Goal: Information Seeking & Learning: Learn about a topic

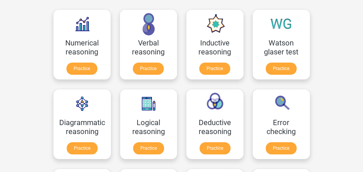
scroll to position [127, 0]
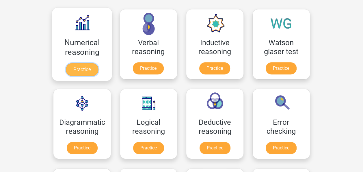
click at [86, 70] on link "Practice" at bounding box center [82, 69] width 32 height 13
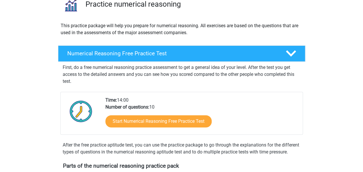
scroll to position [56, 0]
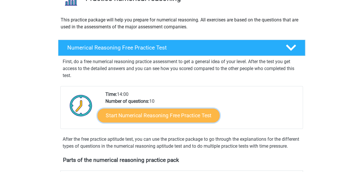
click at [146, 115] on link "Start Numerical Reasoning Free Practice Test" at bounding box center [158, 115] width 122 height 14
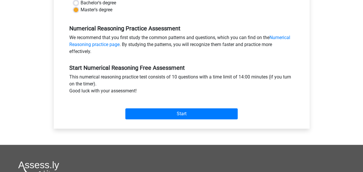
scroll to position [163, 0]
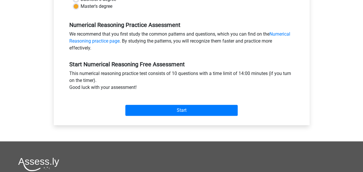
click at [159, 104] on div "Start" at bounding box center [181, 105] width 233 height 20
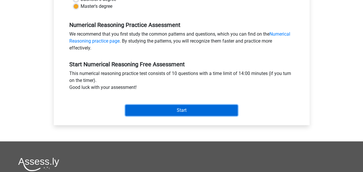
click at [163, 112] on input "Start" at bounding box center [181, 110] width 112 height 11
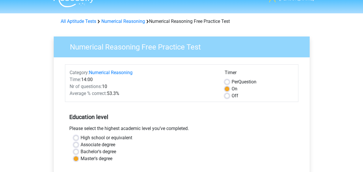
scroll to position [0, 0]
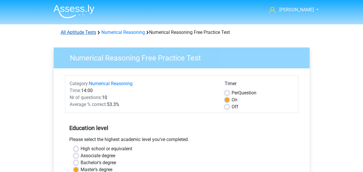
click at [89, 33] on link "All Aptitude Tests" at bounding box center [79, 31] width 36 height 5
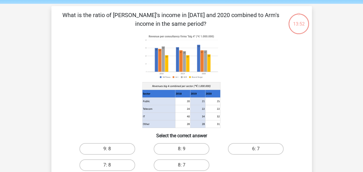
scroll to position [19, 0]
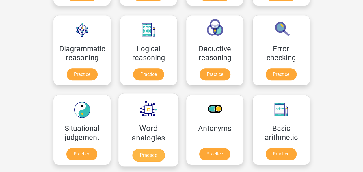
scroll to position [160, 0]
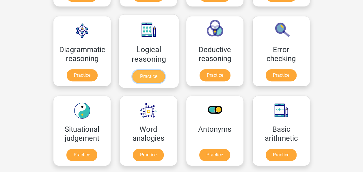
click at [143, 75] on link "Practice" at bounding box center [148, 76] width 32 height 13
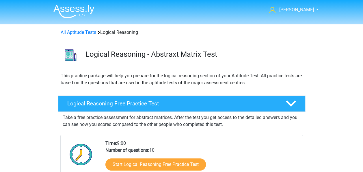
scroll to position [62, 0]
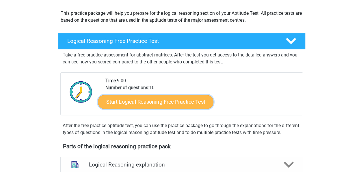
click at [163, 100] on link "Start Logical Reasoning Free Practice Test" at bounding box center [156, 101] width 116 height 14
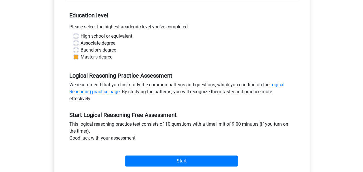
scroll to position [113, 0]
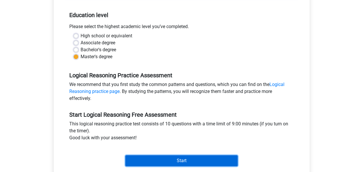
click at [166, 157] on input "Start" at bounding box center [181, 160] width 112 height 11
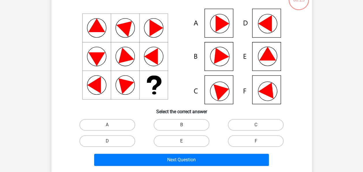
scroll to position [51, 0]
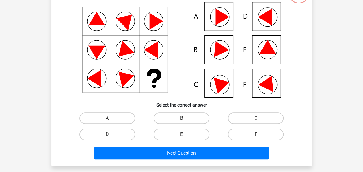
click at [171, 125] on div "B" at bounding box center [181, 118] width 74 height 16
click at [167, 120] on label "B" at bounding box center [182, 118] width 56 height 12
click at [181, 120] on input "B" at bounding box center [183, 120] width 4 height 4
radio input "true"
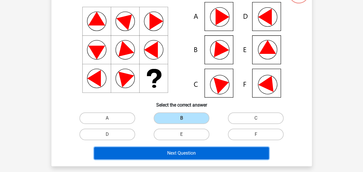
click at [158, 148] on button "Next Question" at bounding box center [181, 153] width 175 height 12
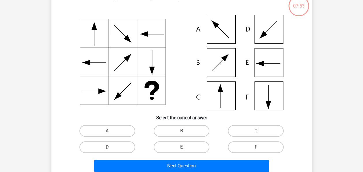
scroll to position [41, 0]
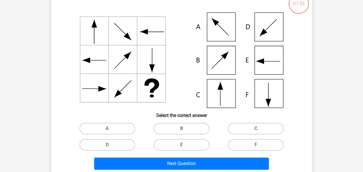
click at [254, 129] on label "C" at bounding box center [256, 129] width 56 height 12
click at [256, 129] on input "C" at bounding box center [258, 130] width 4 height 4
radio input "true"
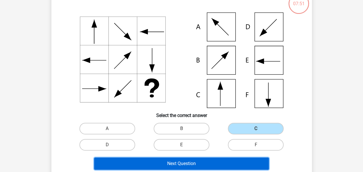
click at [176, 159] on button "Next Question" at bounding box center [181, 163] width 175 height 12
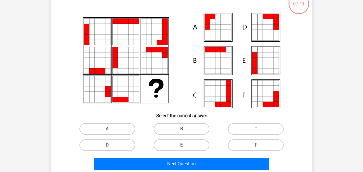
scroll to position [43, 0]
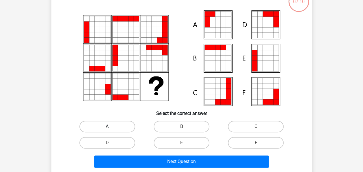
click at [90, 128] on label "A" at bounding box center [107, 127] width 56 height 12
click at [107, 128] on input "A" at bounding box center [109, 128] width 4 height 4
radio input "true"
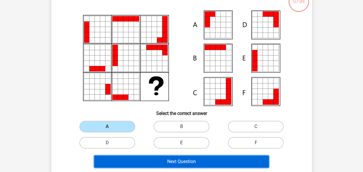
click at [111, 166] on button "Next Question" at bounding box center [181, 161] width 175 height 12
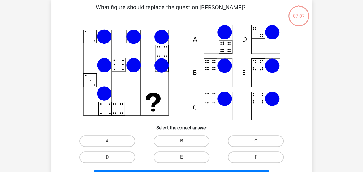
scroll to position [27, 0]
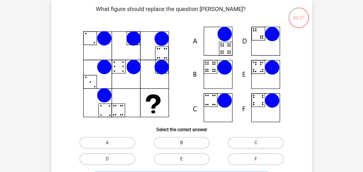
click at [177, 144] on label "B" at bounding box center [182, 143] width 56 height 12
click at [181, 144] on input "B" at bounding box center [183, 144] width 4 height 4
radio input "true"
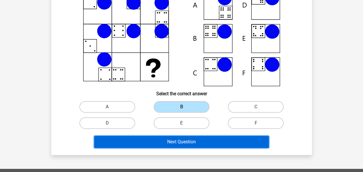
click at [176, 144] on button "Next Question" at bounding box center [181, 142] width 175 height 12
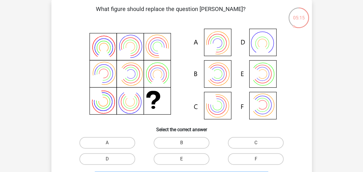
drag, startPoint x: 176, startPoint y: 144, endPoint x: 58, endPoint y: 126, distance: 119.3
click at [58, 126] on div "What figure should replace the question mark?" at bounding box center [182, 95] width 256 height 181
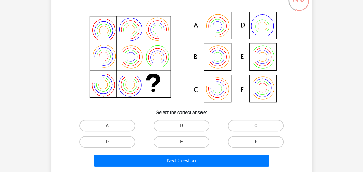
click at [262, 140] on label "F" at bounding box center [256, 142] width 56 height 12
click at [260, 142] on input "F" at bounding box center [258, 144] width 4 height 4
radio input "true"
click at [228, 150] on div "Next Question" at bounding box center [182, 159] width 242 height 19
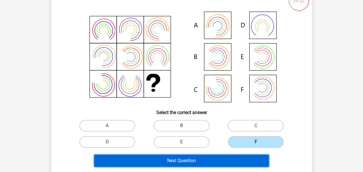
click at [202, 160] on button "Next Question" at bounding box center [181, 160] width 175 height 12
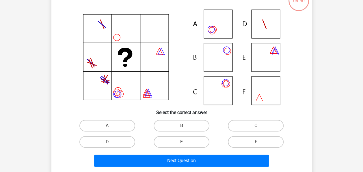
scroll to position [27, 0]
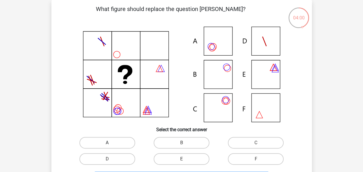
click at [125, 138] on label "A" at bounding box center [107, 143] width 56 height 12
click at [111, 142] on input "A" at bounding box center [109, 144] width 4 height 4
radio input "true"
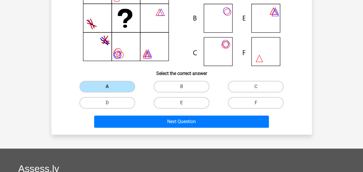
scroll to position [83, 0]
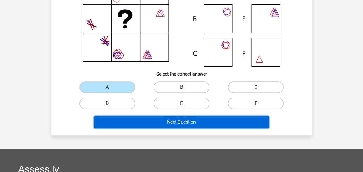
click at [130, 125] on button "Next Question" at bounding box center [181, 122] width 175 height 12
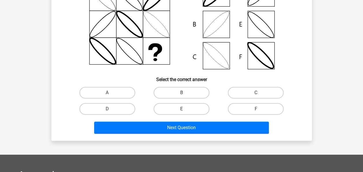
scroll to position [81, 0]
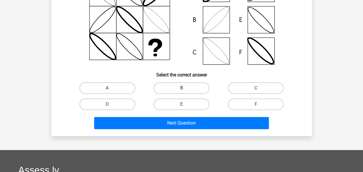
click at [187, 84] on label "B" at bounding box center [182, 88] width 56 height 12
click at [185, 88] on input "B" at bounding box center [183, 90] width 4 height 4
radio input "true"
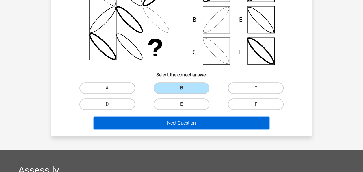
click at [156, 126] on button "Next Question" at bounding box center [181, 123] width 175 height 12
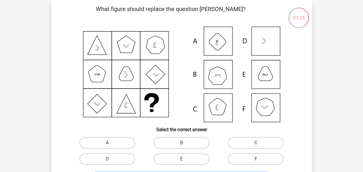
scroll to position [42, 0]
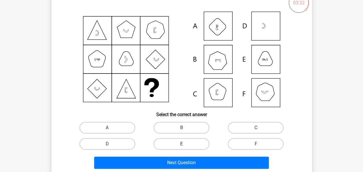
click at [190, 146] on label "E" at bounding box center [182, 144] width 56 height 12
click at [185, 146] on input "E" at bounding box center [183, 146] width 4 height 4
radio input "true"
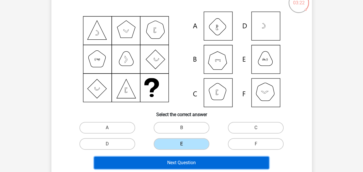
click at [182, 157] on button "Next Question" at bounding box center [181, 162] width 175 height 12
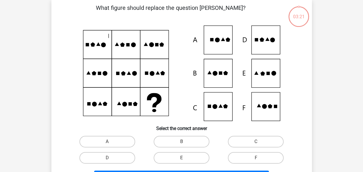
scroll to position [27, 0]
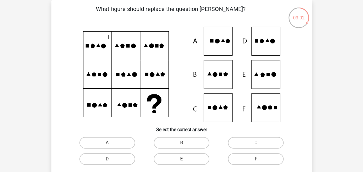
drag, startPoint x: 84, startPoint y: 115, endPoint x: 134, endPoint y: 89, distance: 56.5
click at [134, 89] on icon at bounding box center [181, 74] width 233 height 95
click at [242, 149] on div "C" at bounding box center [256, 142] width 74 height 16
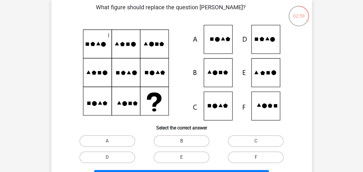
scroll to position [74, 0]
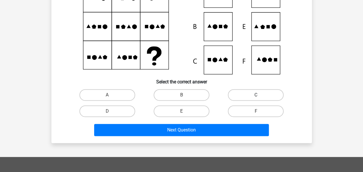
click at [237, 93] on label "C" at bounding box center [256, 95] width 56 height 12
click at [256, 95] on input "C" at bounding box center [258, 97] width 4 height 4
radio input "true"
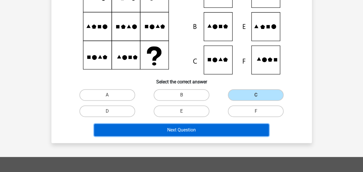
click at [198, 135] on button "Next Question" at bounding box center [181, 130] width 175 height 12
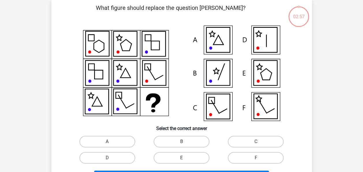
scroll to position [27, 0]
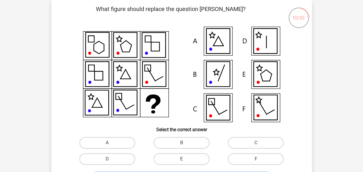
click at [183, 159] on input "E" at bounding box center [183, 161] width 4 height 4
radio input "true"
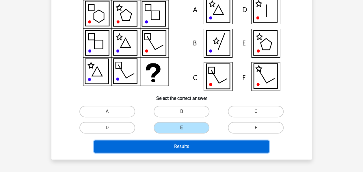
click at [179, 146] on button "Results" at bounding box center [181, 146] width 175 height 12
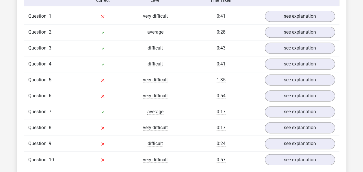
scroll to position [388, 0]
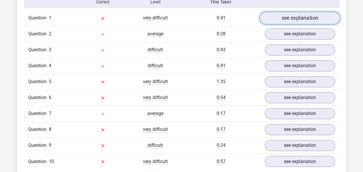
click at [299, 13] on link "see explanation" at bounding box center [300, 18] width 81 height 13
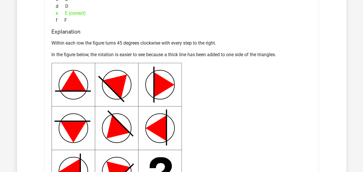
scroll to position [545, 0]
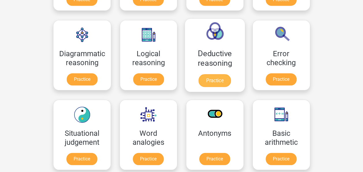
scroll to position [198, 0]
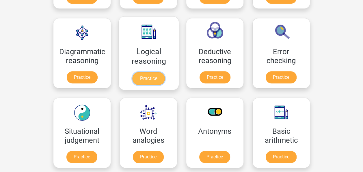
click at [151, 76] on link "Practice" at bounding box center [148, 78] width 32 height 13
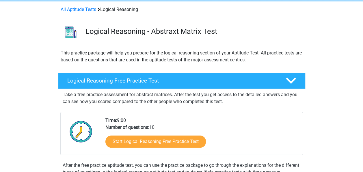
scroll to position [23, 0]
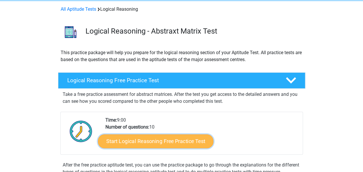
click at [159, 141] on link "Start Logical Reasoning Free Practice Test" at bounding box center [156, 141] width 116 height 14
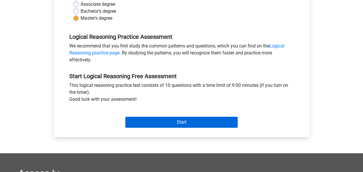
scroll to position [151, 0]
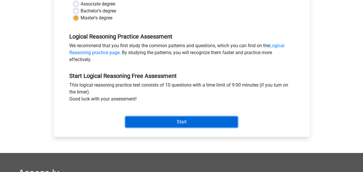
click at [173, 120] on input "Start" at bounding box center [181, 121] width 112 height 11
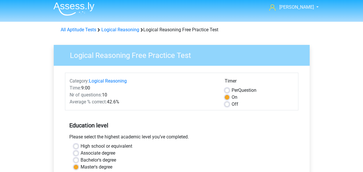
scroll to position [0, 0]
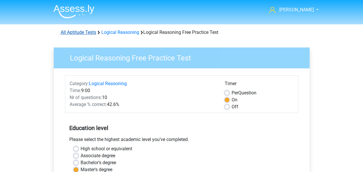
click at [86, 29] on link "All Aptitude Tests" at bounding box center [79, 31] width 36 height 5
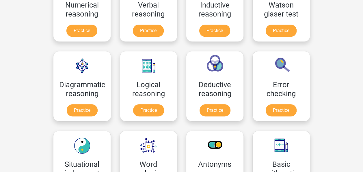
scroll to position [125, 0]
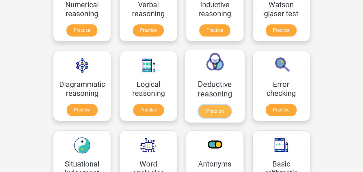
click at [219, 106] on link "Practice" at bounding box center [215, 111] width 32 height 13
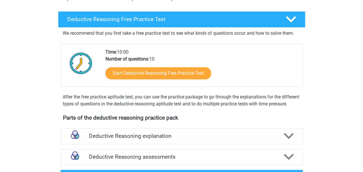
scroll to position [134, 0]
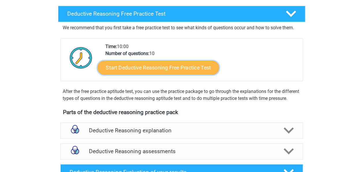
click at [166, 72] on link "Start Deductive Reasoning Free Practice Test" at bounding box center [158, 67] width 122 height 14
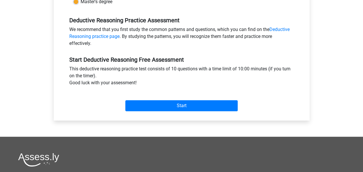
scroll to position [168, 0]
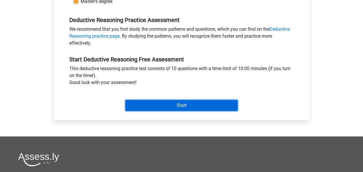
click at [188, 107] on input "Start" at bounding box center [181, 105] width 112 height 11
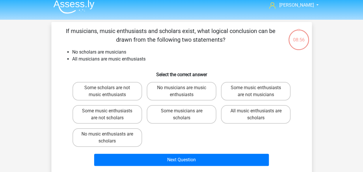
scroll to position [4, 0]
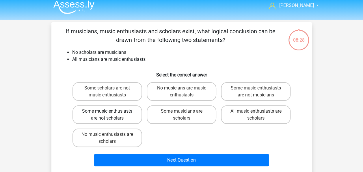
click at [129, 120] on label "Some music enthusiasts are not scholars" at bounding box center [108, 114] width 70 height 18
click at [111, 115] on input "Some music enthusiasts are not scholars" at bounding box center [109, 113] width 4 height 4
radio input "true"
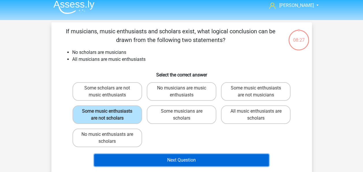
click at [169, 161] on button "Next Question" at bounding box center [181, 160] width 175 height 12
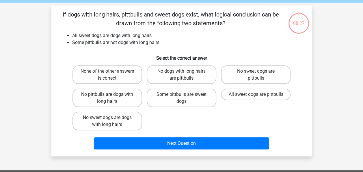
scroll to position [27, 0]
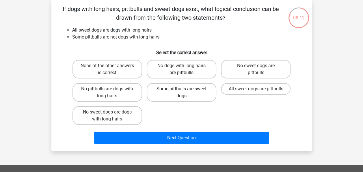
click at [194, 91] on label "Some pittbulls are sweet dogs" at bounding box center [182, 92] width 70 height 18
click at [185, 91] on input "Some pittbulls are sweet dogs" at bounding box center [183, 91] width 4 height 4
radio input "true"
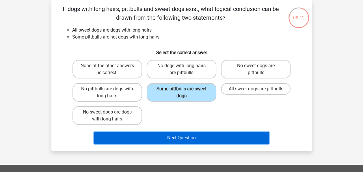
click at [164, 140] on button "Next Question" at bounding box center [181, 137] width 175 height 12
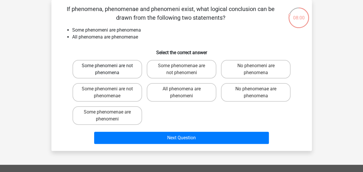
click at [98, 69] on label "Some phenomeni are not phenomena" at bounding box center [108, 69] width 70 height 18
click at [107, 69] on input "Some phenomeni are not phenomena" at bounding box center [109, 68] width 4 height 4
radio input "true"
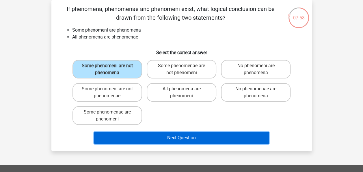
click at [150, 134] on button "Next Question" at bounding box center [181, 137] width 175 height 12
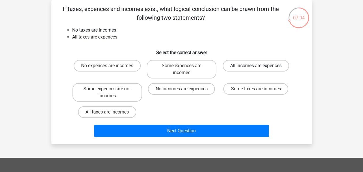
click at [253, 66] on label "All incomes are expences" at bounding box center [256, 66] width 66 height 12
click at [256, 66] on input "All incomes are expences" at bounding box center [258, 68] width 4 height 4
radio input "true"
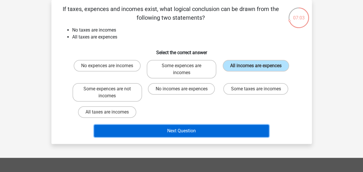
click at [205, 134] on button "Next Question" at bounding box center [181, 131] width 175 height 12
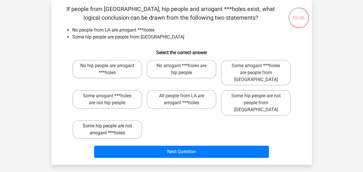
click at [118, 120] on label "Some hip people are not arrogant ***holes" at bounding box center [108, 129] width 70 height 18
click at [111, 126] on input "Some hip people are not arrogant ***holes" at bounding box center [109, 128] width 4 height 4
radio input "true"
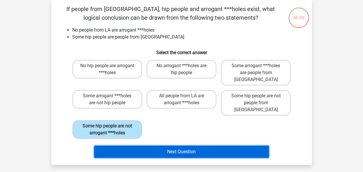
click at [162, 145] on button "Next Question" at bounding box center [181, 151] width 175 height 12
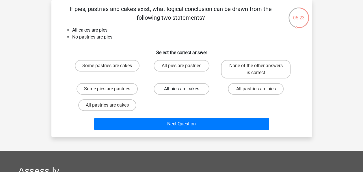
click at [192, 90] on label "All pies are cakes" at bounding box center [182, 89] width 56 height 12
click at [185, 90] on input "All pies are cakes" at bounding box center [183, 91] width 4 height 4
radio input "true"
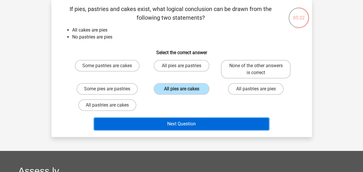
click at [184, 123] on button "Next Question" at bounding box center [181, 124] width 175 height 12
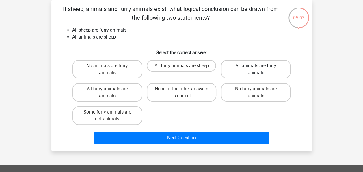
click at [267, 74] on label "All animals are furry animals" at bounding box center [256, 69] width 70 height 18
click at [260, 69] on input "All animals are furry animals" at bounding box center [258, 68] width 4 height 4
radio input "true"
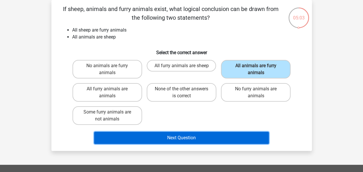
click at [210, 136] on button "Next Question" at bounding box center [181, 137] width 175 height 12
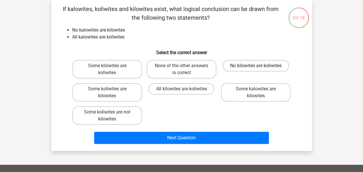
click at [241, 64] on label "No kilowites are koliwites" at bounding box center [256, 66] width 66 height 12
click at [256, 66] on input "No kilowites are koliwites" at bounding box center [258, 68] width 4 height 4
radio input "true"
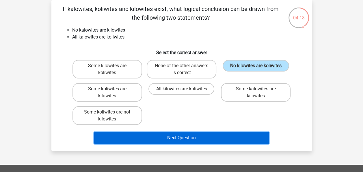
click at [176, 132] on button "Next Question" at bounding box center [181, 137] width 175 height 12
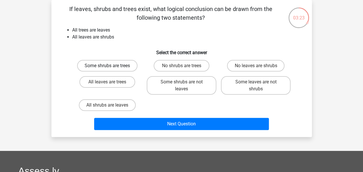
click at [101, 64] on label "Some shrubs are trees" at bounding box center [107, 66] width 60 height 12
click at [107, 66] on input "Some shrubs are trees" at bounding box center [109, 68] width 4 height 4
radio input "true"
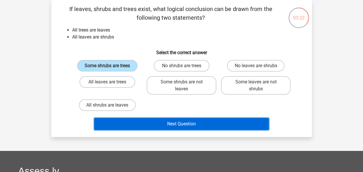
click at [153, 122] on button "Next Question" at bounding box center [181, 124] width 175 height 12
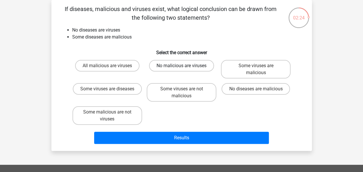
click at [178, 68] on label "No malicious are viruses" at bounding box center [181, 66] width 65 height 12
click at [181, 68] on input "No malicious are viruses" at bounding box center [183, 68] width 4 height 4
radio input "true"
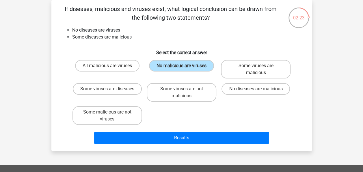
click at [177, 129] on div "Results" at bounding box center [182, 136] width 242 height 19
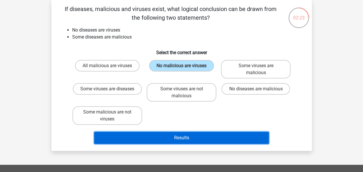
click at [156, 138] on button "Results" at bounding box center [181, 137] width 175 height 12
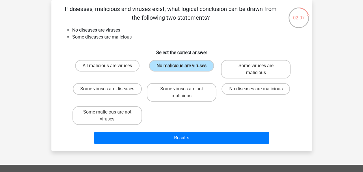
scroll to position [0, 0]
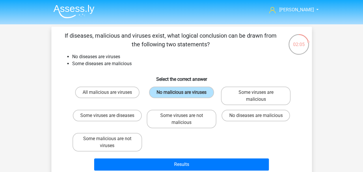
click at [69, 9] on img at bounding box center [73, 12] width 41 height 14
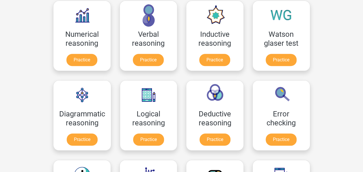
scroll to position [96, 0]
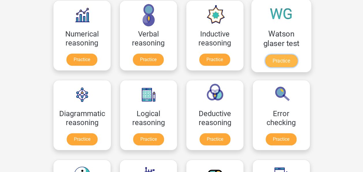
click at [291, 61] on link "Practice" at bounding box center [281, 60] width 32 height 13
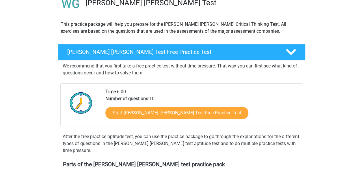
scroll to position [51, 0]
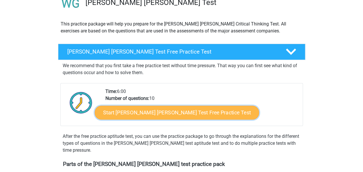
click at [164, 116] on link "Start Watson Glaser Test Free Practice Test" at bounding box center [177, 112] width 164 height 14
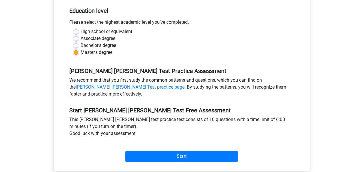
scroll to position [125, 0]
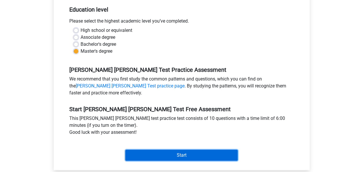
click at [168, 149] on input "Start" at bounding box center [181, 154] width 112 height 11
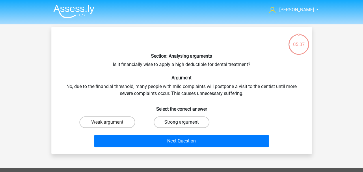
click at [195, 119] on label "Strong argument" at bounding box center [182, 122] width 56 height 12
click at [185, 122] on input "Strong argument" at bounding box center [183, 124] width 4 height 4
radio input "true"
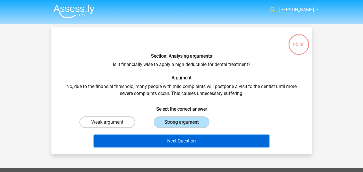
click at [179, 138] on button "Next Question" at bounding box center [181, 141] width 175 height 12
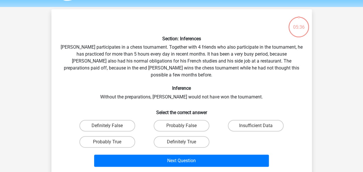
scroll to position [27, 0]
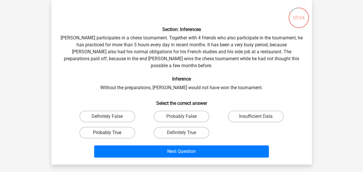
click at [116, 127] on label "Probably True" at bounding box center [107, 133] width 56 height 12
click at [111, 132] on input "Probably True" at bounding box center [109, 134] width 4 height 4
radio input "true"
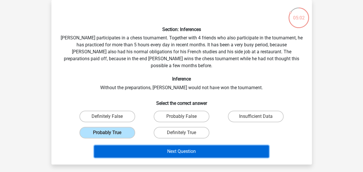
click at [159, 147] on button "Next Question" at bounding box center [181, 151] width 175 height 12
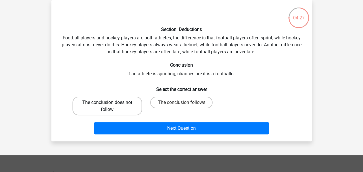
click at [129, 110] on label "The conclusion does not follow" at bounding box center [108, 106] width 70 height 18
click at [111, 106] on input "The conclusion does not follow" at bounding box center [109, 104] width 4 height 4
radio input "true"
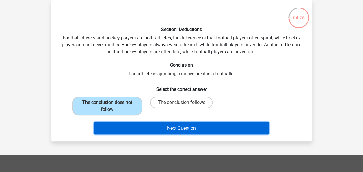
click at [147, 134] on button "Next Question" at bounding box center [181, 128] width 175 height 12
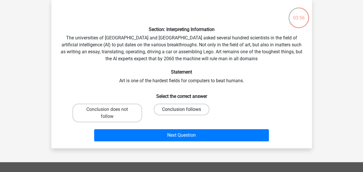
click at [168, 114] on label "Conclusion follows" at bounding box center [182, 109] width 56 height 12
click at [181, 113] on input "Conclusion follows" at bounding box center [183, 111] width 4 height 4
radio input "true"
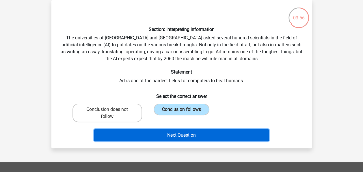
click at [162, 135] on button "Next Question" at bounding box center [181, 135] width 175 height 12
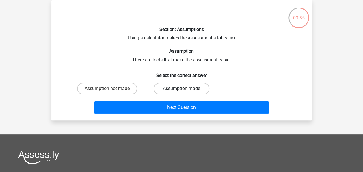
click at [179, 91] on label "Assumption made" at bounding box center [182, 89] width 56 height 12
click at [181, 91] on input "Assumption made" at bounding box center [183, 90] width 4 height 4
radio input "true"
click at [171, 115] on div "Next Question" at bounding box center [181, 108] width 223 height 14
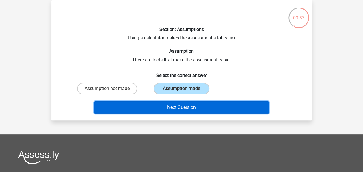
click at [171, 111] on button "Next Question" at bounding box center [181, 107] width 175 height 12
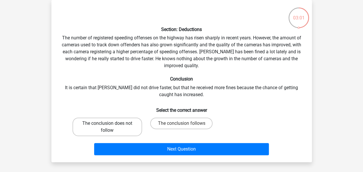
click at [119, 128] on label "The conclusion does not follow" at bounding box center [108, 126] width 70 height 18
click at [111, 127] on input "The conclusion does not follow" at bounding box center [109, 125] width 4 height 4
radio input "true"
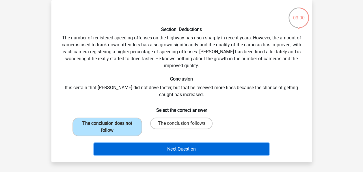
click at [125, 147] on button "Next Question" at bounding box center [181, 149] width 175 height 12
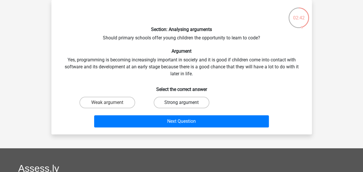
click at [172, 98] on label "Strong argument" at bounding box center [182, 103] width 56 height 12
click at [181, 102] on input "Strong argument" at bounding box center [183, 104] width 4 height 4
radio input "true"
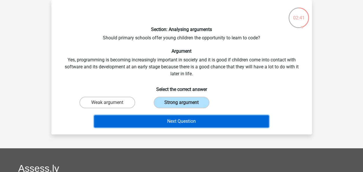
click at [151, 117] on button "Next Question" at bounding box center [181, 121] width 175 height 12
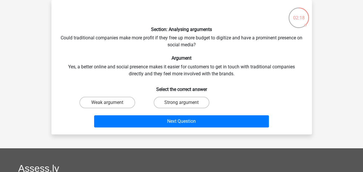
drag, startPoint x: 196, startPoint y: 106, endPoint x: 178, endPoint y: 108, distance: 17.8
click at [178, 108] on div "Strong argument" at bounding box center [181, 102] width 74 height 16
click at [183, 101] on label "Strong argument" at bounding box center [182, 103] width 56 height 12
click at [183, 102] on input "Strong argument" at bounding box center [183, 104] width 4 height 4
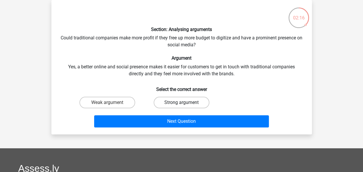
radio input "true"
click at [175, 114] on div "Next Question" at bounding box center [182, 119] width 242 height 19
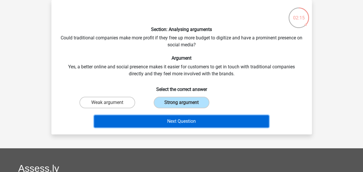
click at [163, 120] on button "Next Question" at bounding box center [181, 121] width 175 height 12
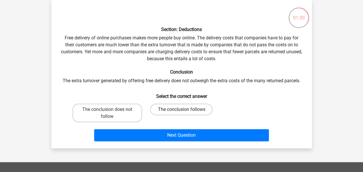
click at [165, 113] on label "The conclusion follows" at bounding box center [181, 109] width 62 height 12
click at [181, 113] on input "The conclusion follows" at bounding box center [183, 111] width 4 height 4
radio input "true"
click at [170, 142] on div "Next Question" at bounding box center [181, 136] width 223 height 14
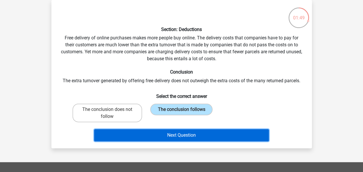
click at [170, 139] on button "Next Question" at bounding box center [181, 135] width 175 height 12
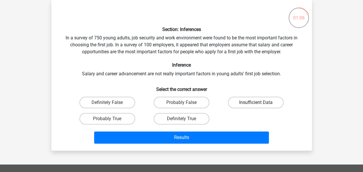
click at [239, 106] on label "Insufficient Data" at bounding box center [256, 103] width 56 height 12
click at [256, 106] on input "Insufficient Data" at bounding box center [258, 104] width 4 height 4
radio input "true"
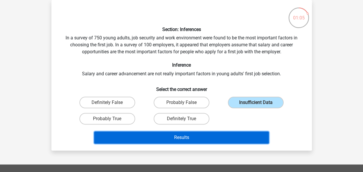
click at [200, 138] on button "Results" at bounding box center [181, 137] width 175 height 12
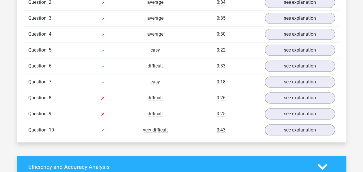
scroll to position [419, 0]
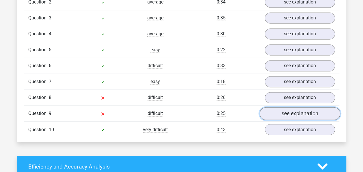
click at [280, 110] on link "see explanation" at bounding box center [300, 113] width 81 height 13
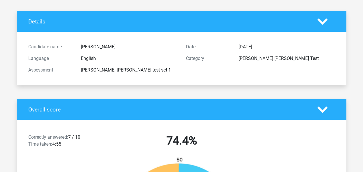
scroll to position [0, 0]
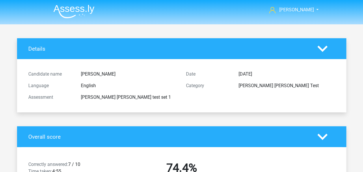
click at [81, 7] on img at bounding box center [73, 12] width 41 height 14
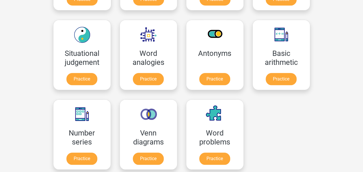
scroll to position [253, 0]
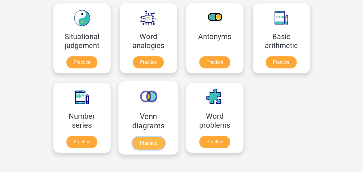
click at [148, 144] on link "Practice" at bounding box center [148, 142] width 32 height 13
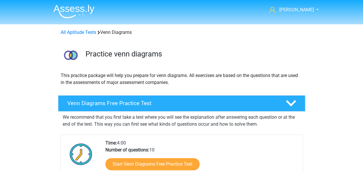
scroll to position [98, 0]
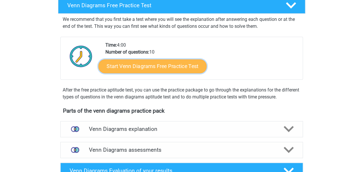
click at [161, 69] on link "Start Venn Diagrams Free Practice Test" at bounding box center [152, 66] width 108 height 14
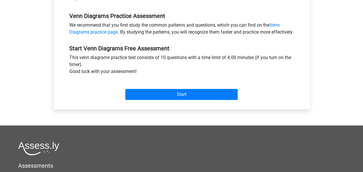
scroll to position [172, 0]
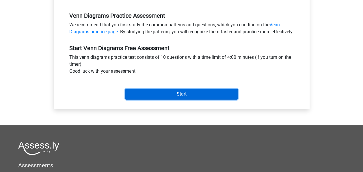
click at [177, 99] on input "Start" at bounding box center [181, 93] width 112 height 11
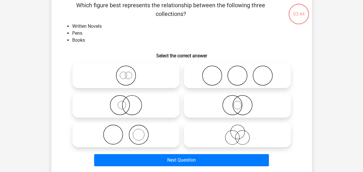
scroll to position [33, 0]
